Goal: Transaction & Acquisition: Obtain resource

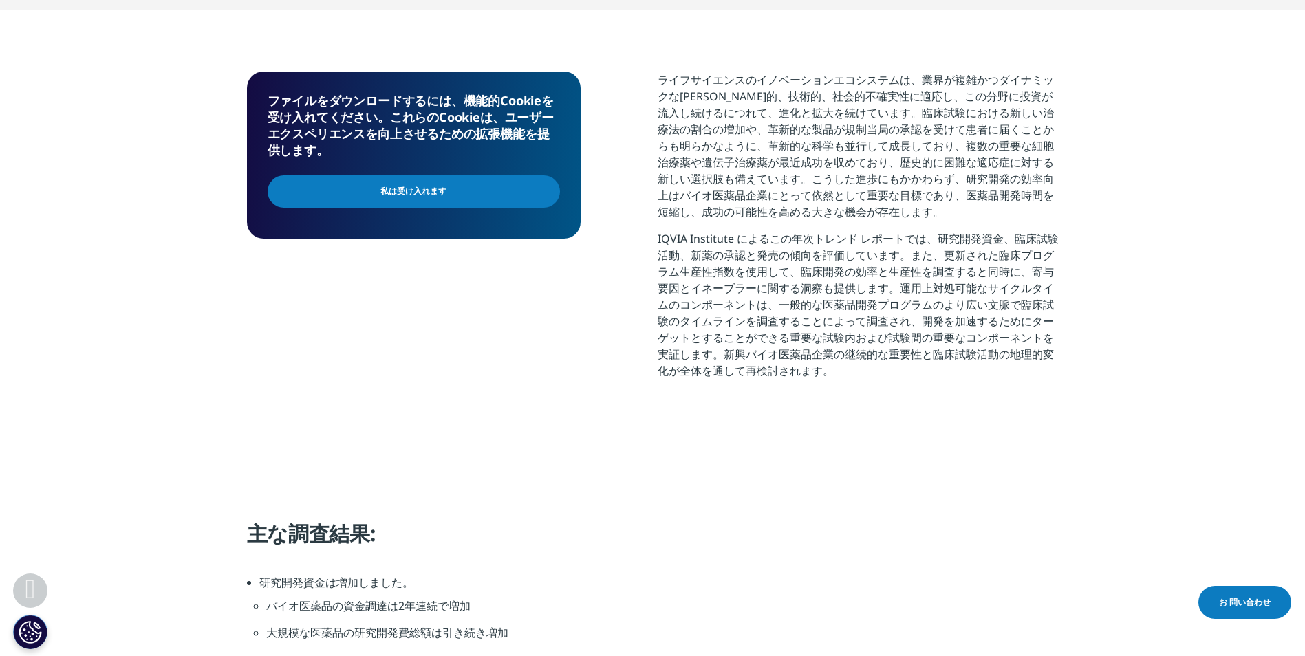
scroll to position [367, 0]
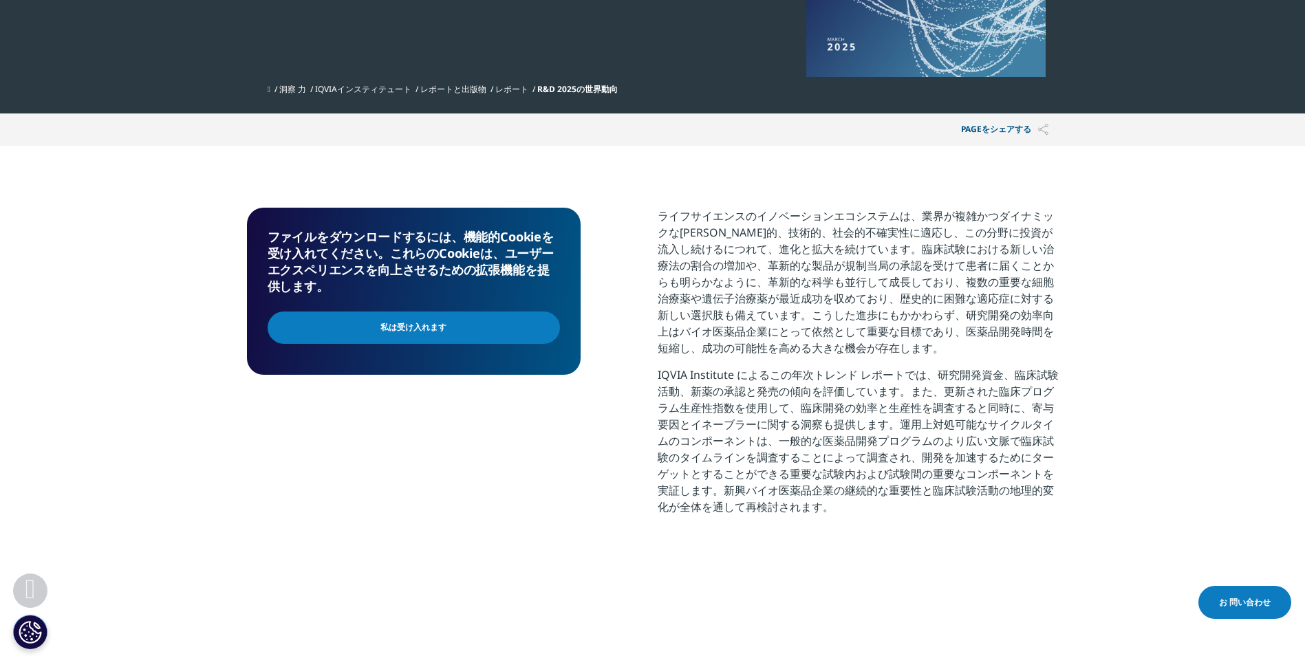
click at [374, 325] on input "私は受け入れます" at bounding box center [414, 328] width 292 height 32
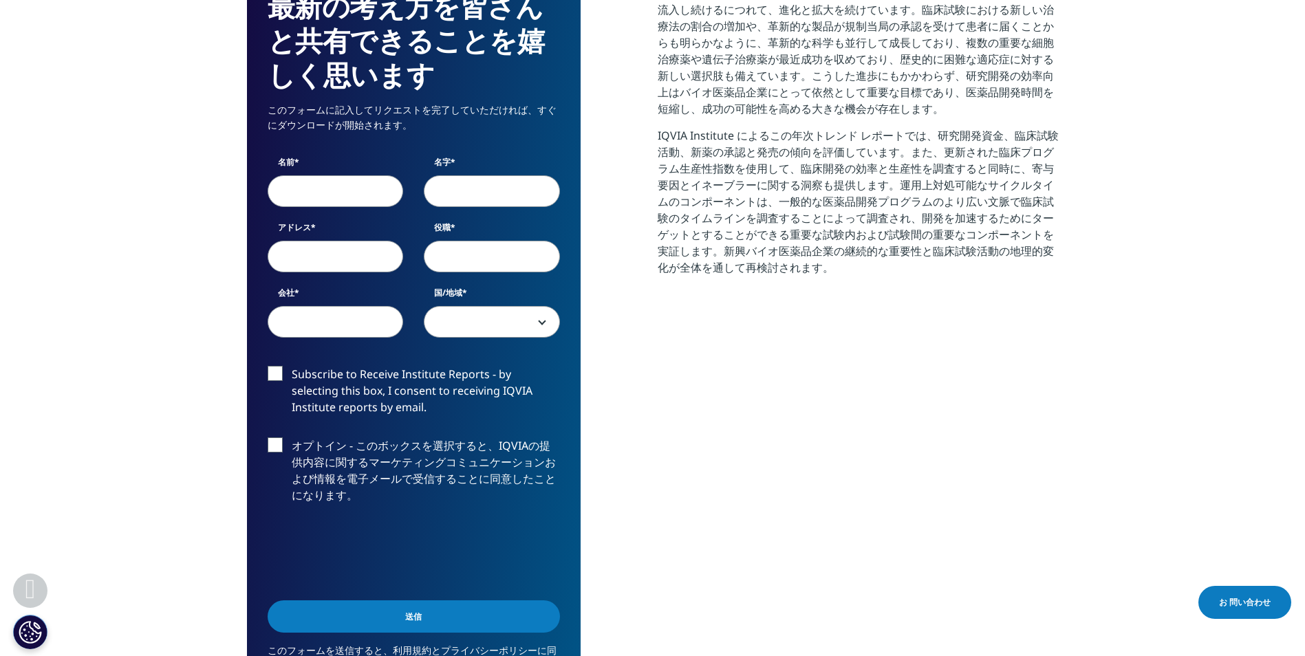
scroll to position [642, 0]
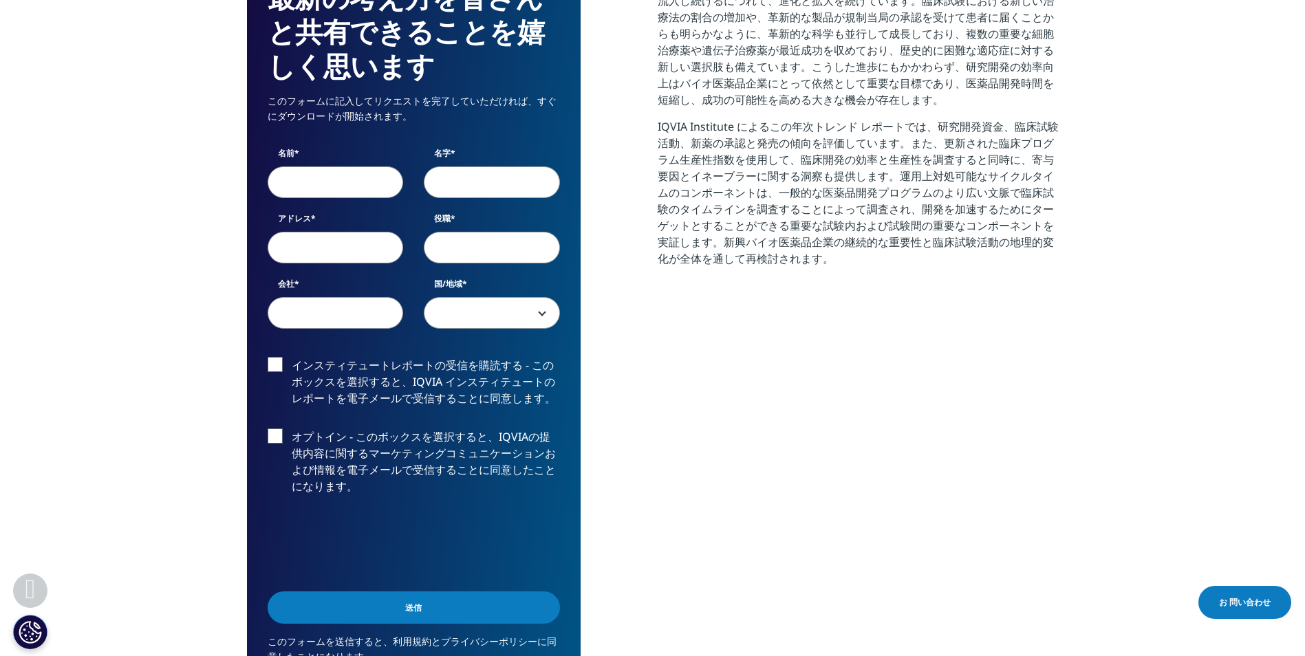
click at [337, 178] on input "名前" at bounding box center [336, 183] width 136 height 32
type input "俊介"
type input "小林"
type input "Kobayashi-S60@mail.dnp.co.jp"
type input "大日本印刷株式会社"
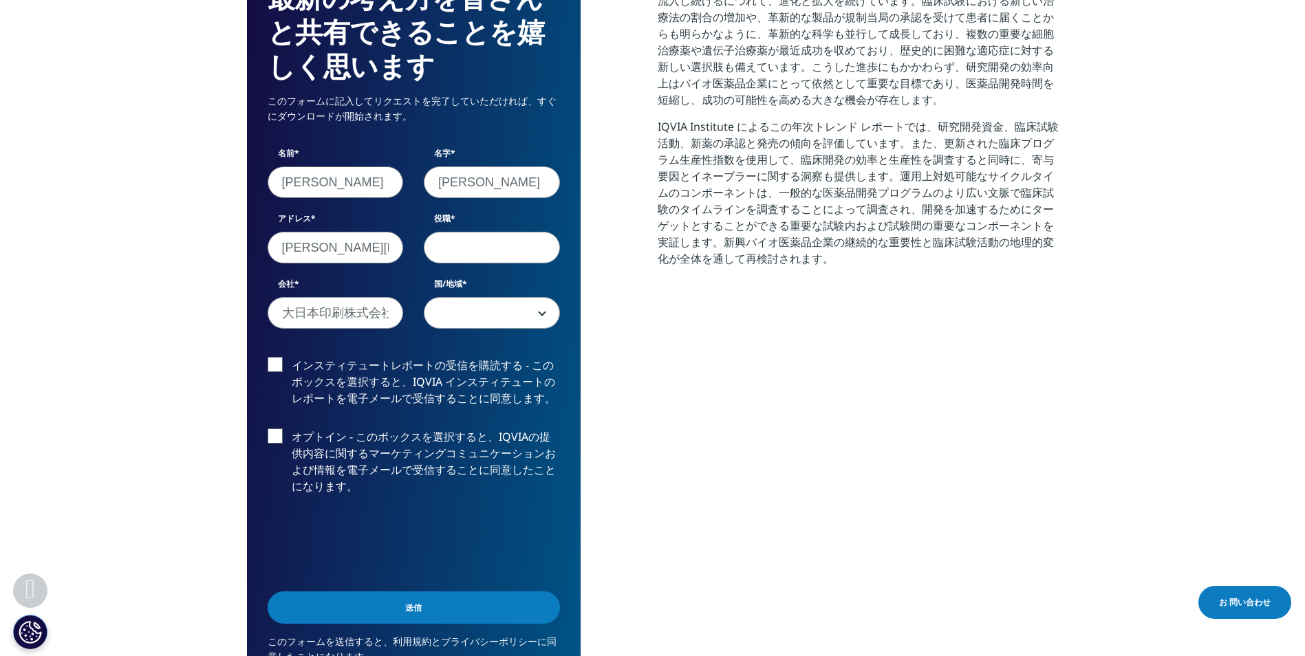
select select "[GEOGRAPHIC_DATA]"
click at [517, 251] on input "役職" at bounding box center [492, 248] width 136 height 32
click at [416, 377] on font "インスティテュートレポートの受信を購読する - このボックスを選択すると、IQVIA インスティテュートのレポートを電子メールで受信することに同意します。" at bounding box center [424, 382] width 264 height 48
click at [292, 357] on input "インスティテュートレポートの受信を購読する - このボックスを選択すると、IQVIA インスティテュートのレポートを電子メールで受信することに同意します。" at bounding box center [292, 357] width 0 height 0
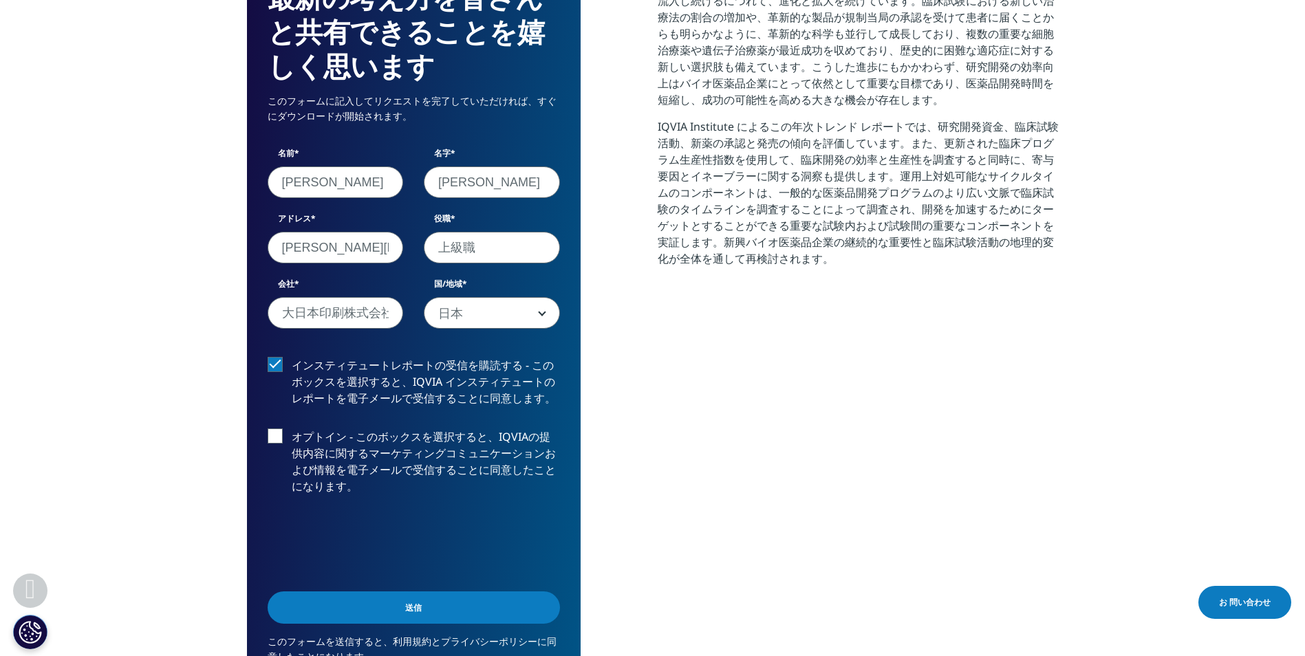
click at [414, 442] on font "オプトイン - このボックスを選択すると、IQVIAの提供内容に関するマーケティングコミュニケーションおよび情報を電子メールで受信することに同意したことになり…" at bounding box center [424, 461] width 264 height 65
click at [292, 429] on input "オプトイン - このボックスを選択すると、IQVIAの提供内容に関するマーケティングコミュニケーションおよび情報を電子メールで受信することに同意したことになり…" at bounding box center [292, 429] width 0 height 0
click at [519, 248] on input "上級職" at bounding box center [492, 248] width 136 height 32
type input "上"
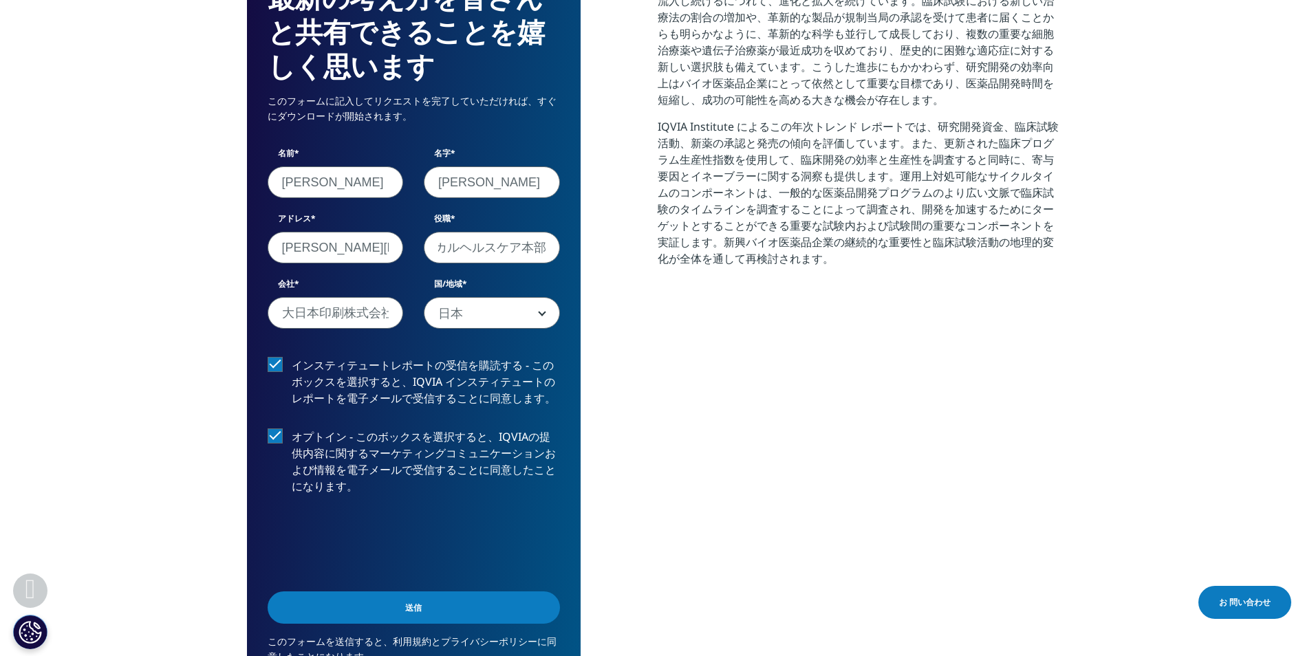
type input "メディカルヘルスケア本部"
click at [424, 606] on input "Submit" at bounding box center [414, 608] width 292 height 32
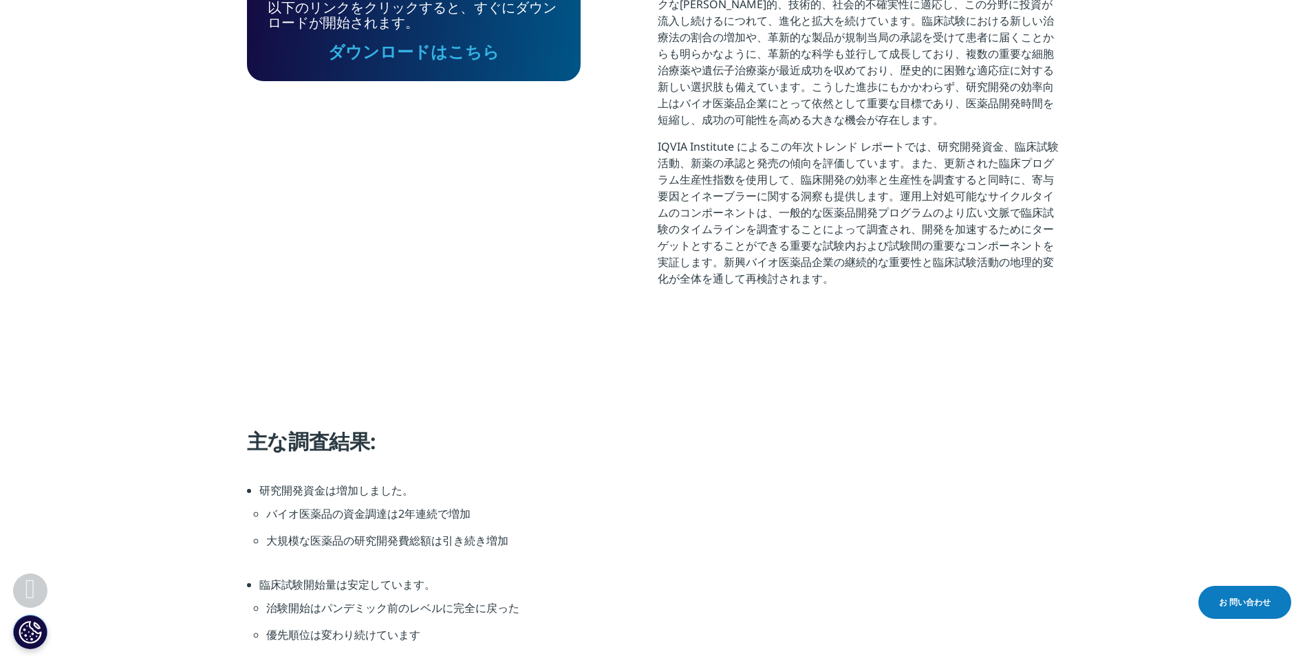
scroll to position [438, 0]
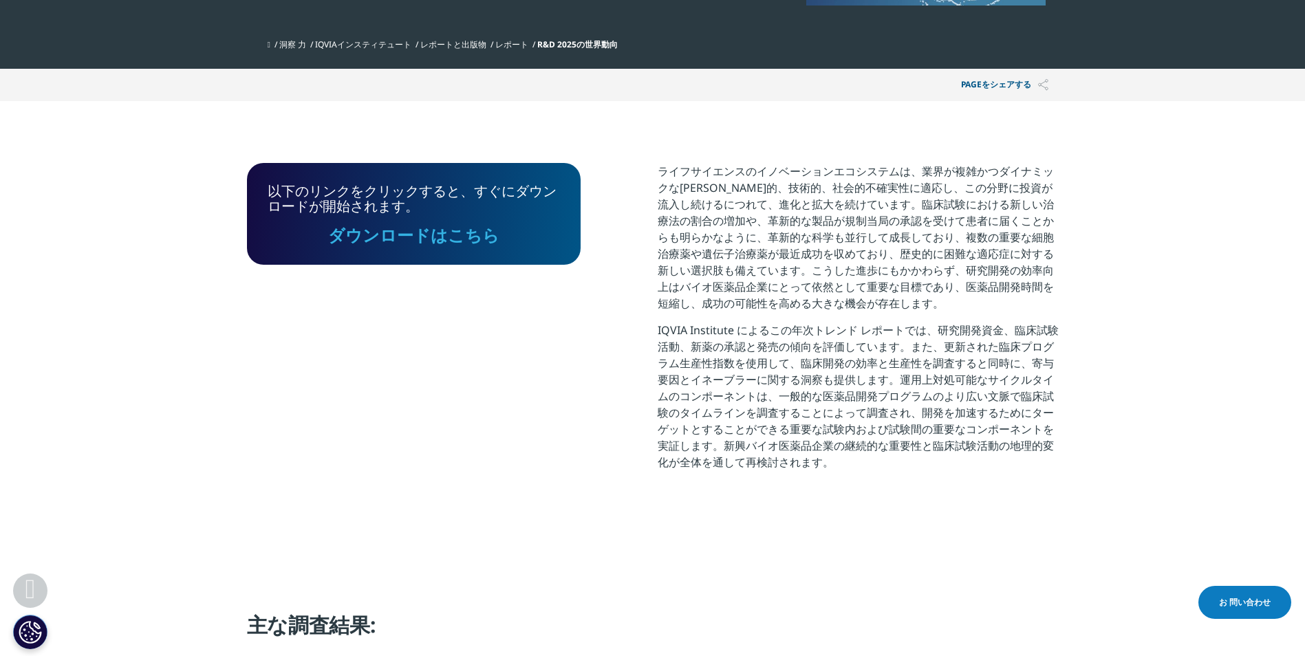
click at [398, 246] on link "ダウンロードはこちら" at bounding box center [413, 235] width 171 height 23
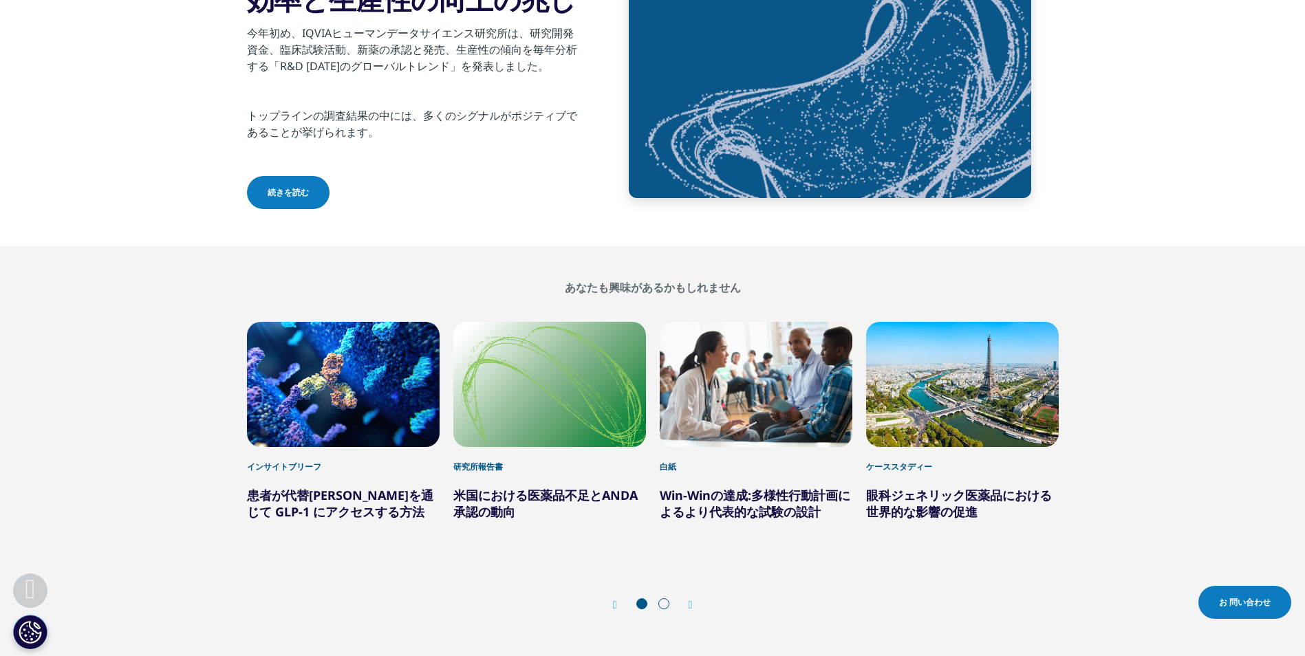
scroll to position [4954, 0]
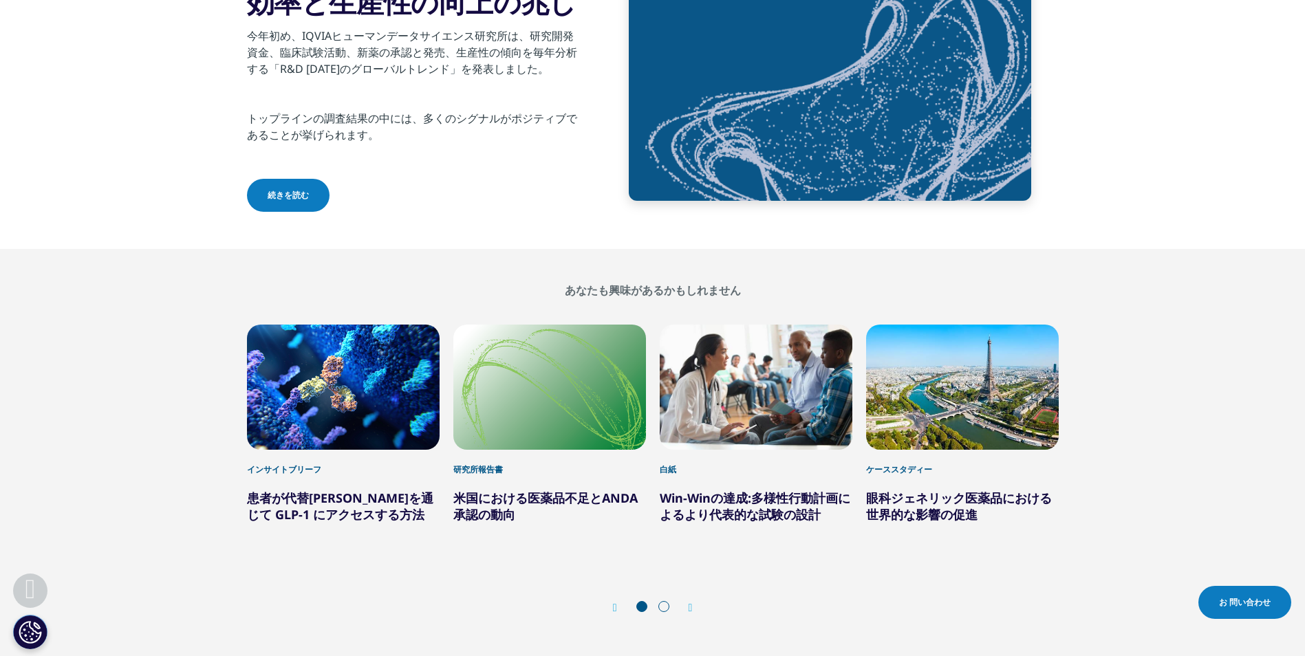
click at [274, 195] on span "続きを読む" at bounding box center [288, 195] width 41 height 12
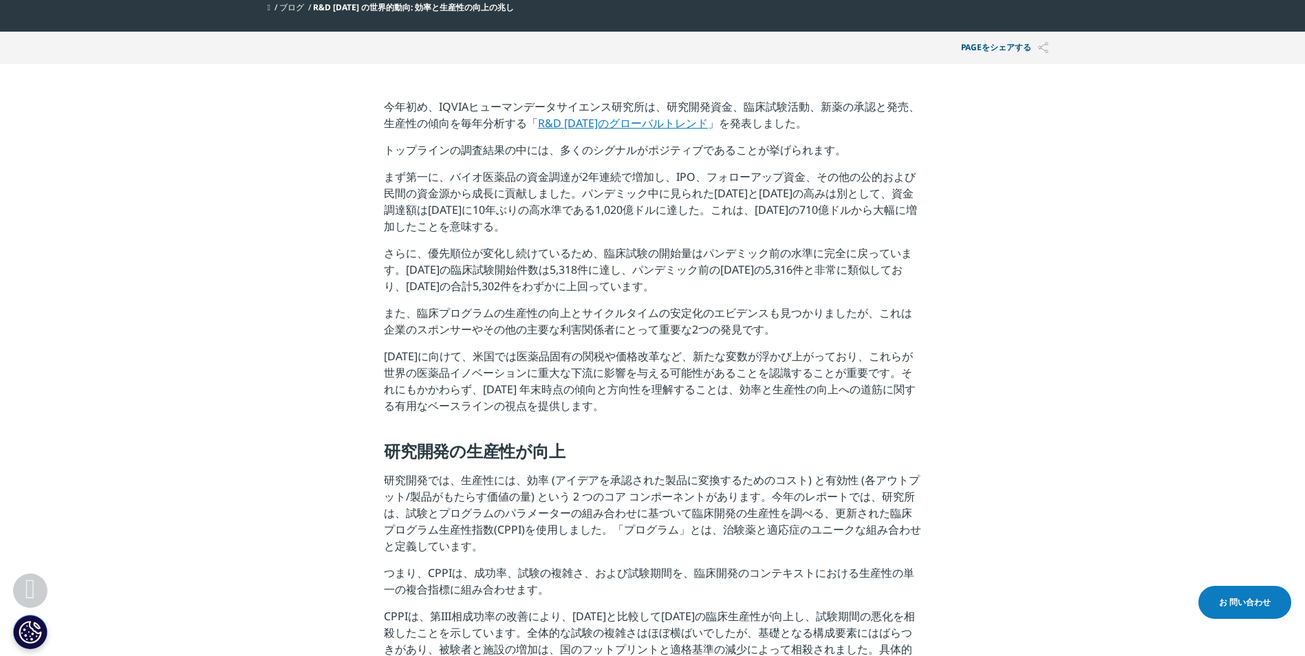
scroll to position [460, 0]
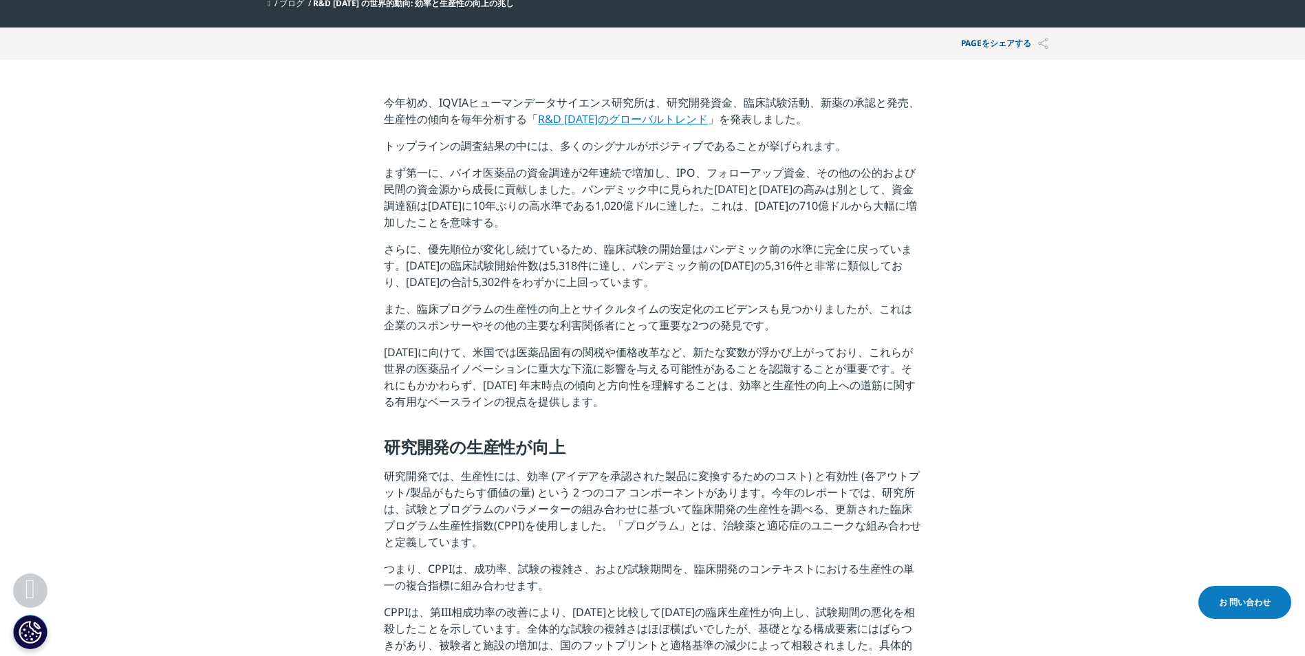
click at [579, 118] on link "R&D 2025のグローバルトレンド" at bounding box center [623, 118] width 170 height 15
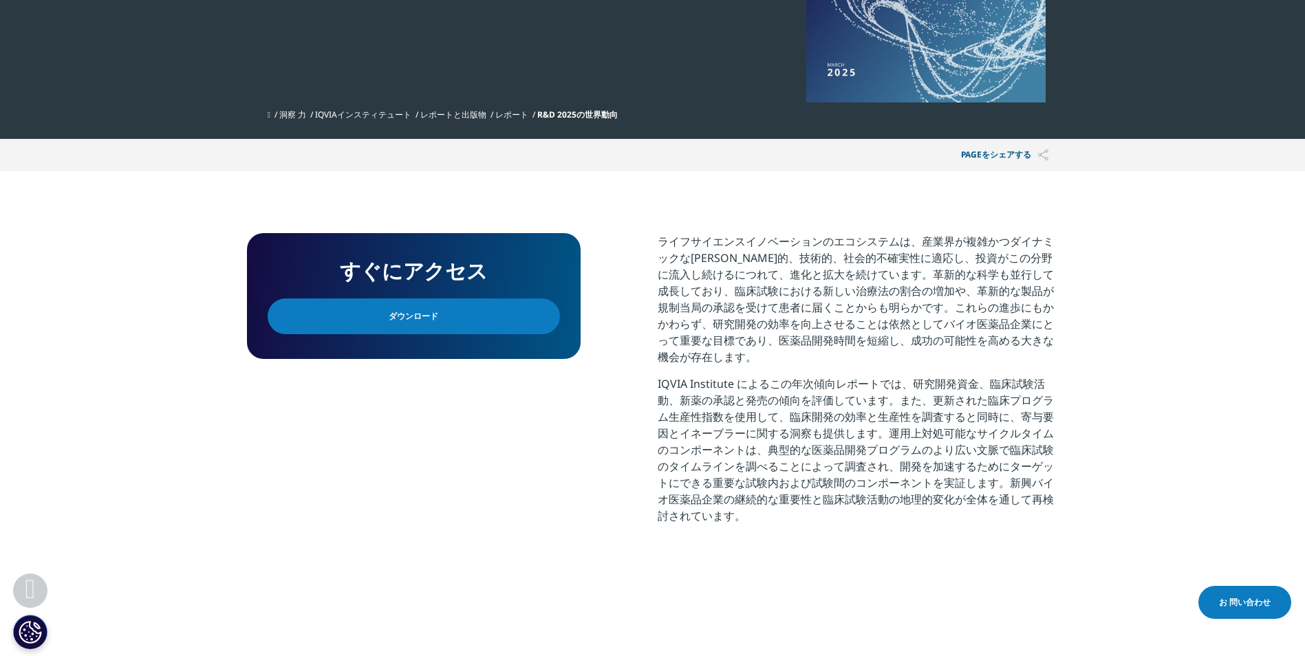
scroll to position [459, 0]
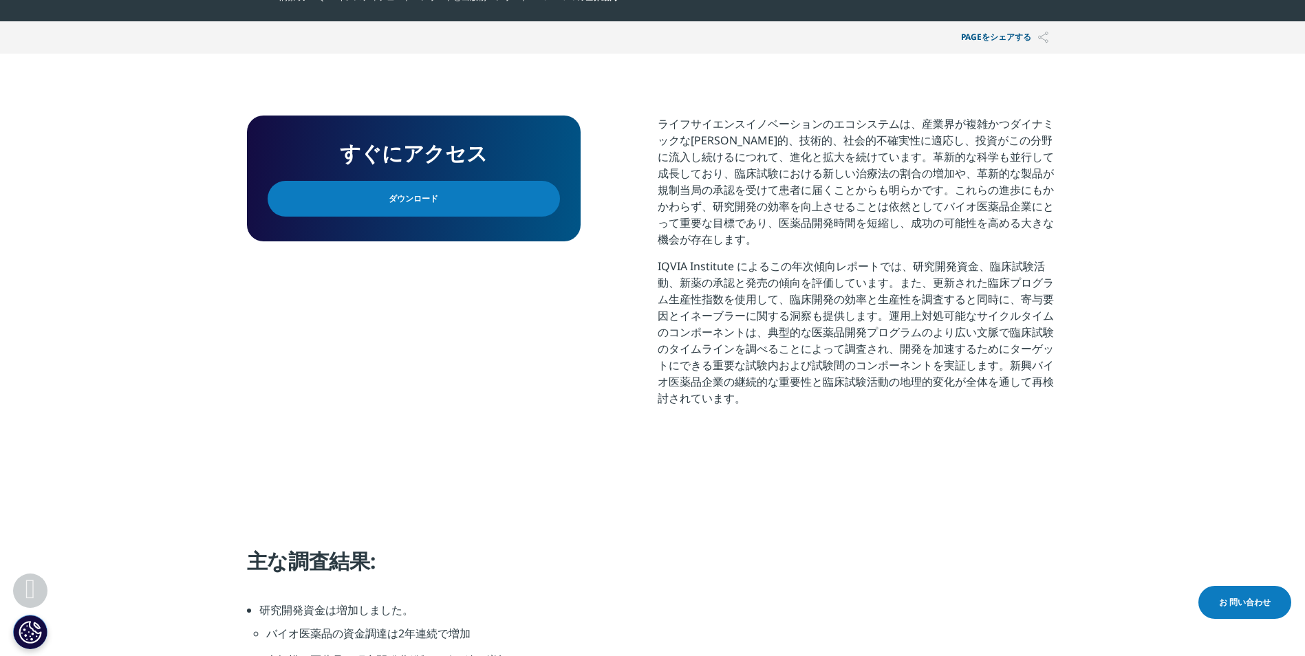
click at [418, 201] on span "ダウンロード" at bounding box center [414, 198] width 50 height 15
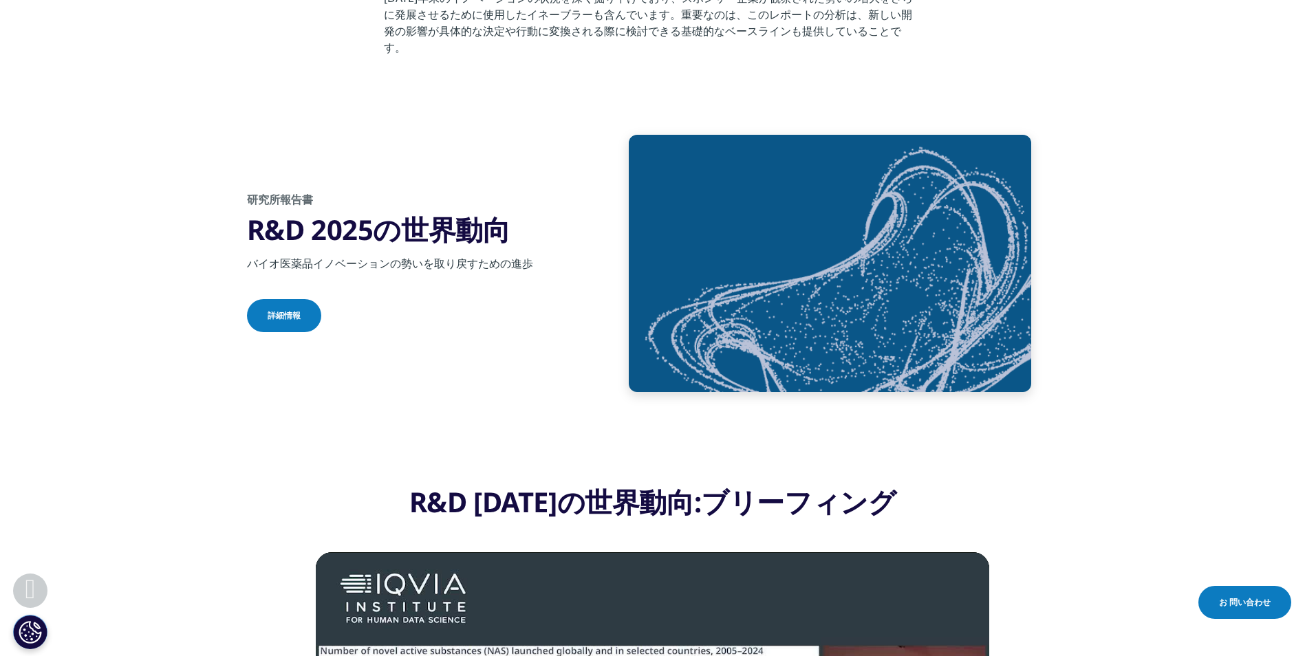
scroll to position [1745, 0]
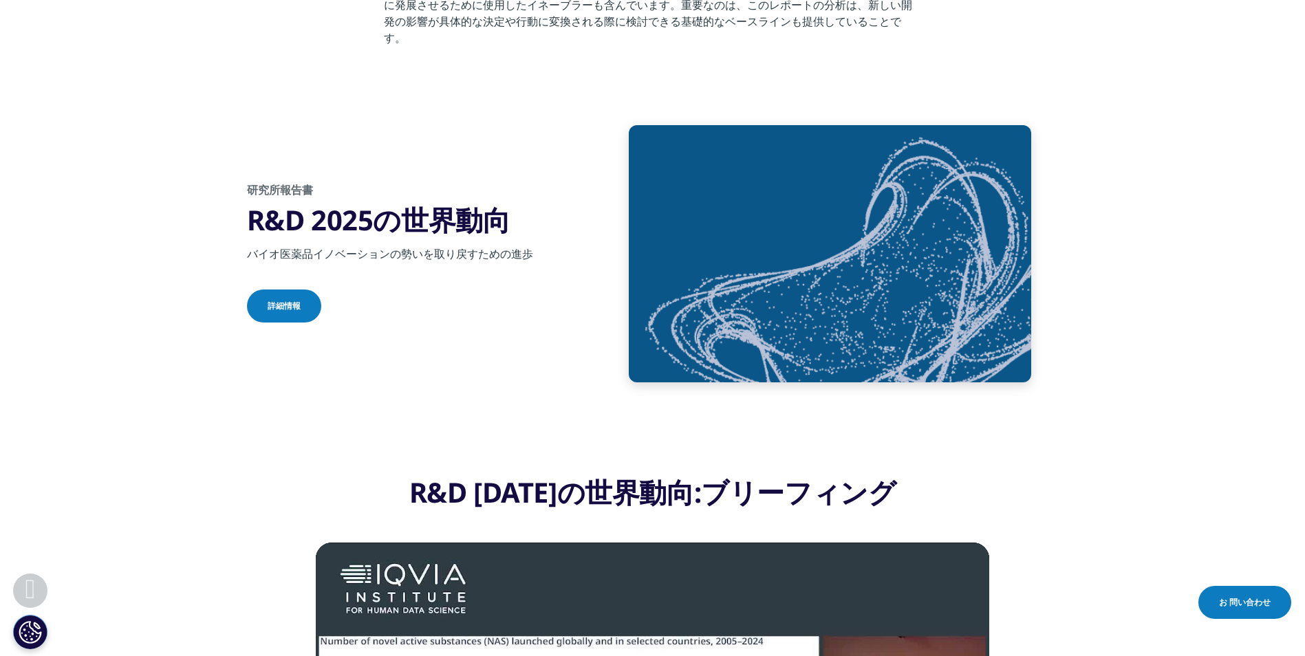
click at [268, 300] on span "詳細情報" at bounding box center [284, 306] width 33 height 12
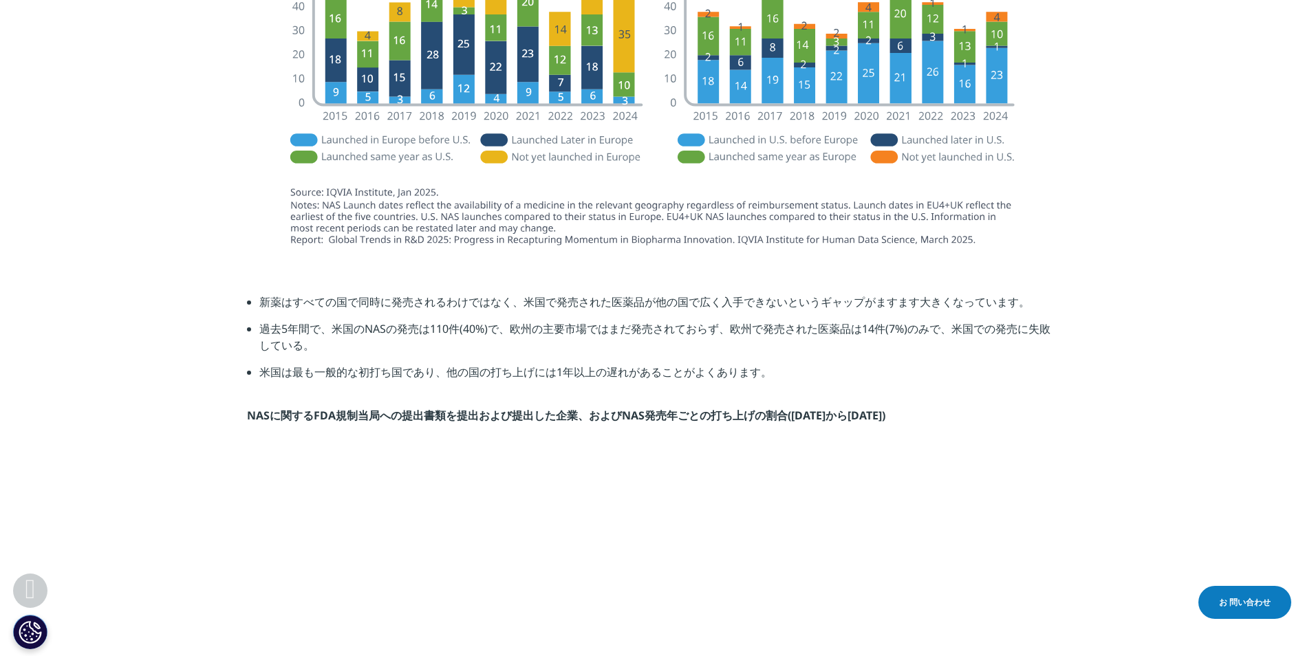
scroll to position [2661, 0]
